Goal: Information Seeking & Learning: Learn about a topic

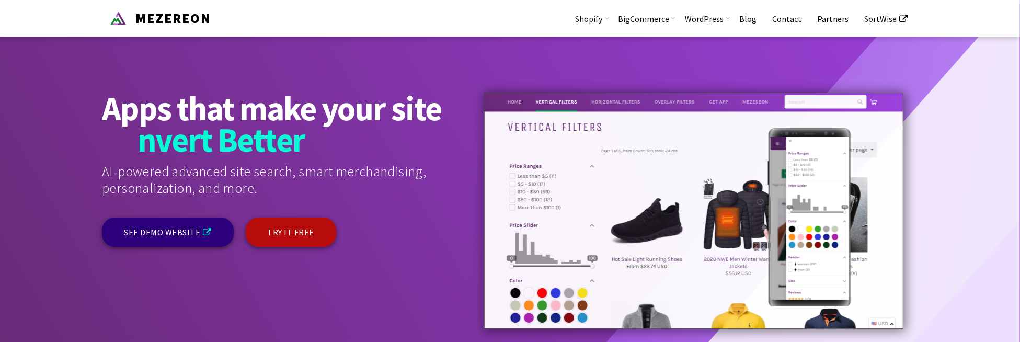
scroll to position [1, 0]
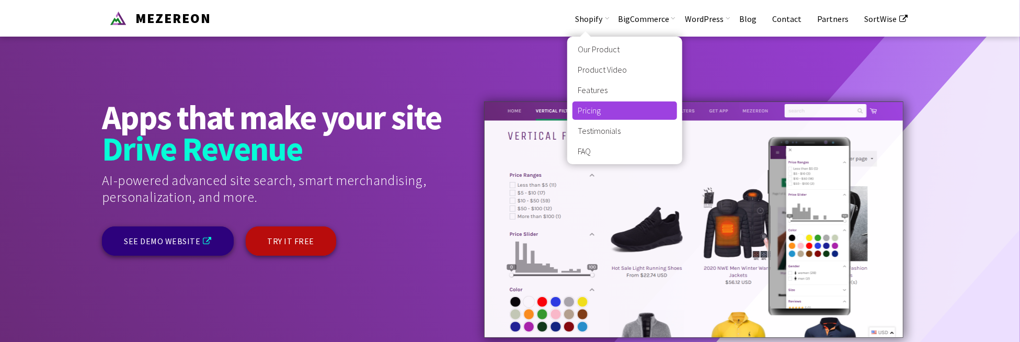
click at [612, 112] on link "Pricing" at bounding box center [625, 110] width 105 height 18
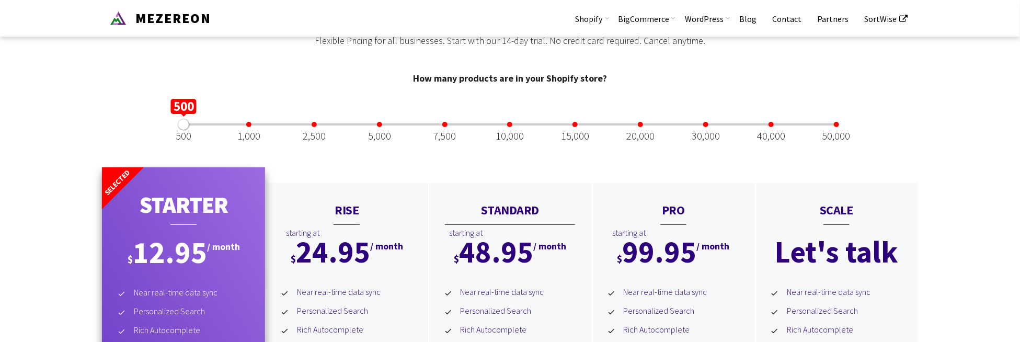
scroll to position [2242, 0]
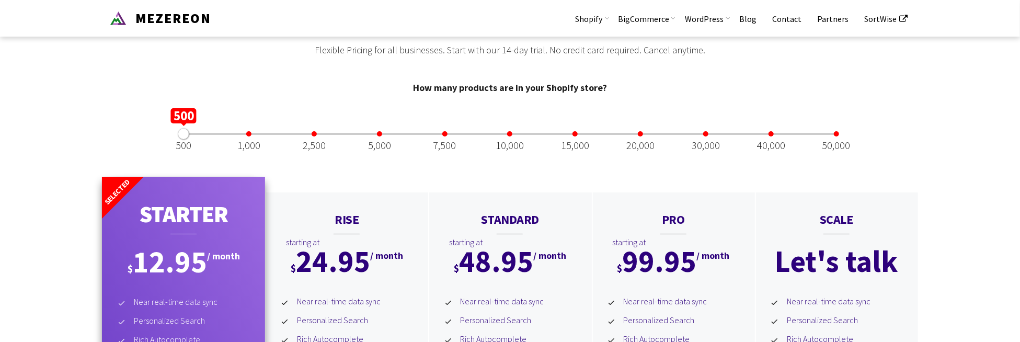
click at [641, 145] on div "20,000" at bounding box center [640, 145] width 28 height 10
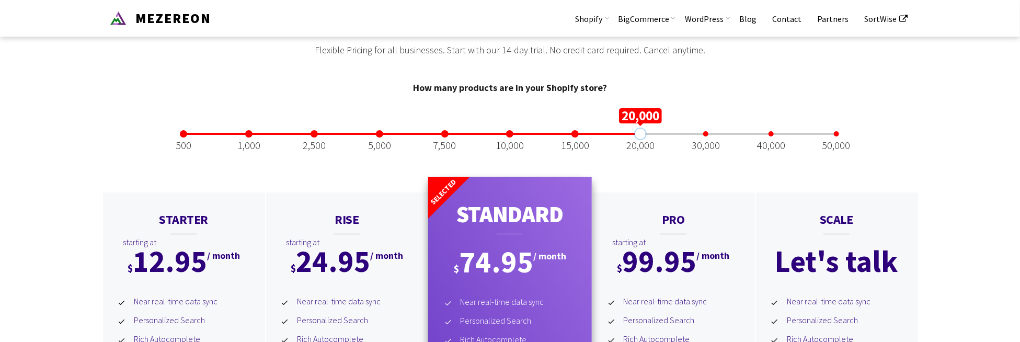
click at [709, 146] on div "30,000" at bounding box center [706, 145] width 28 height 10
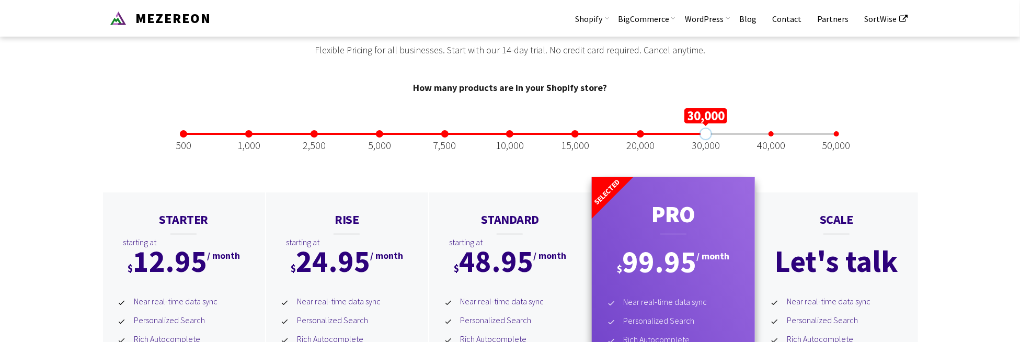
click at [767, 142] on div "40,000" at bounding box center [771, 145] width 28 height 10
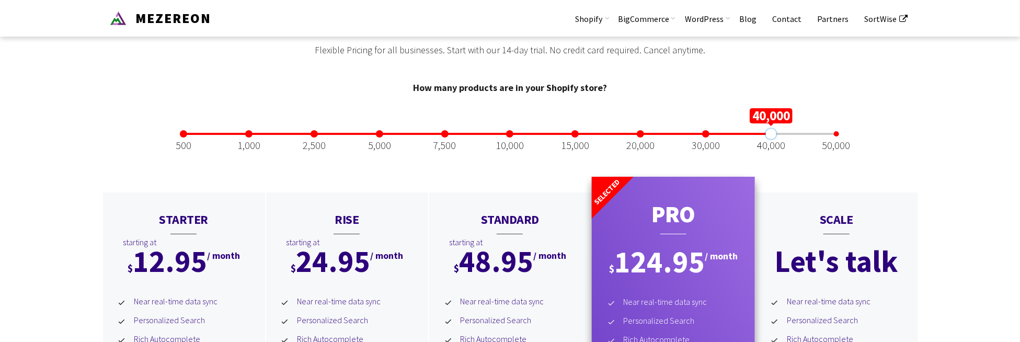
click at [835, 142] on div "50,000" at bounding box center [836, 145] width 28 height 10
click at [769, 151] on div "40,000" at bounding box center [771, 145] width 28 height 10
click at [701, 146] on div "30,000" at bounding box center [706, 145] width 28 height 10
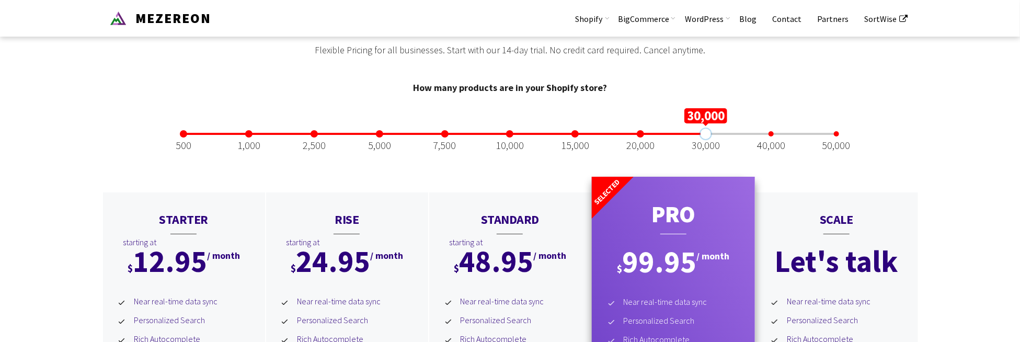
click at [187, 148] on div "500" at bounding box center [184, 145] width 16 height 10
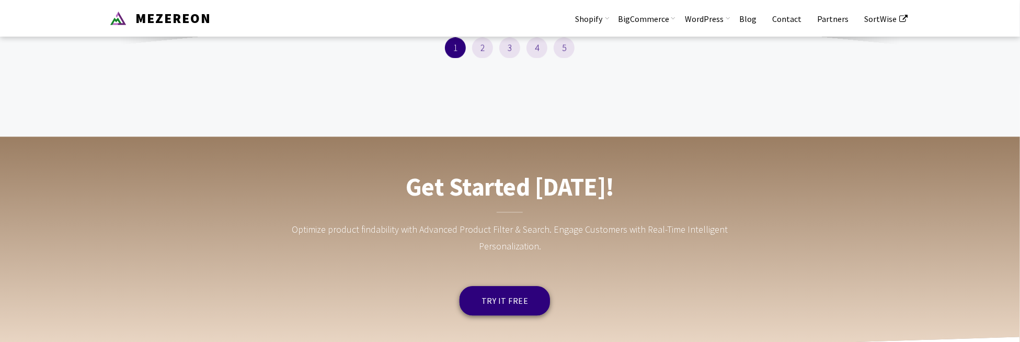
scroll to position [3898, 0]
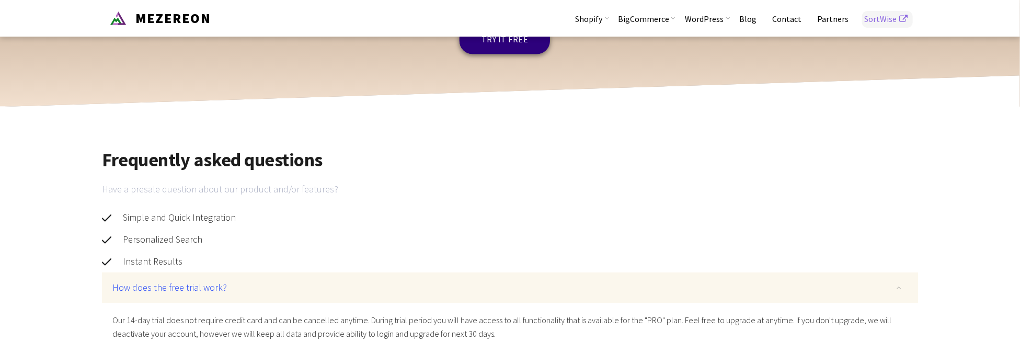
click at [883, 21] on link "SortWise" at bounding box center [887, 18] width 62 height 37
